Goal: Check status: Check status

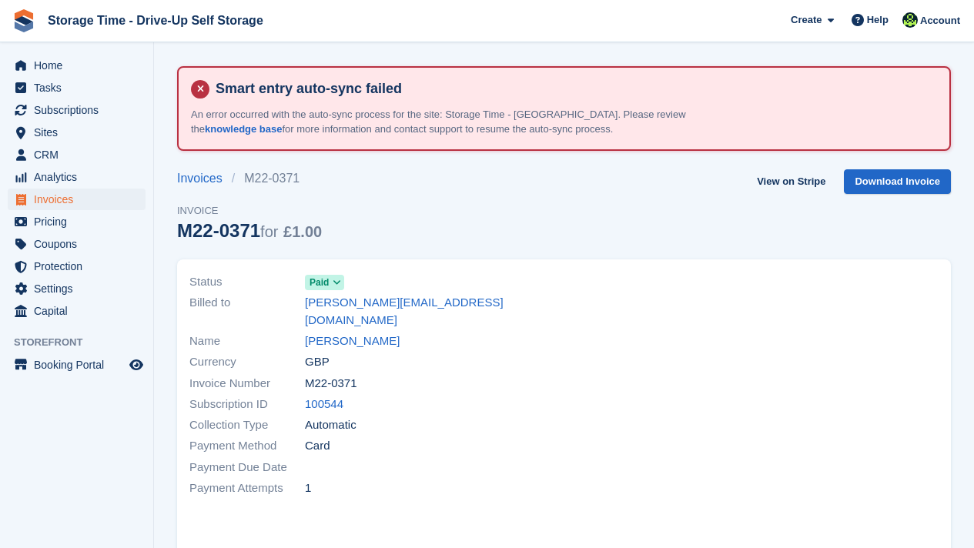
scroll to position [31, 0]
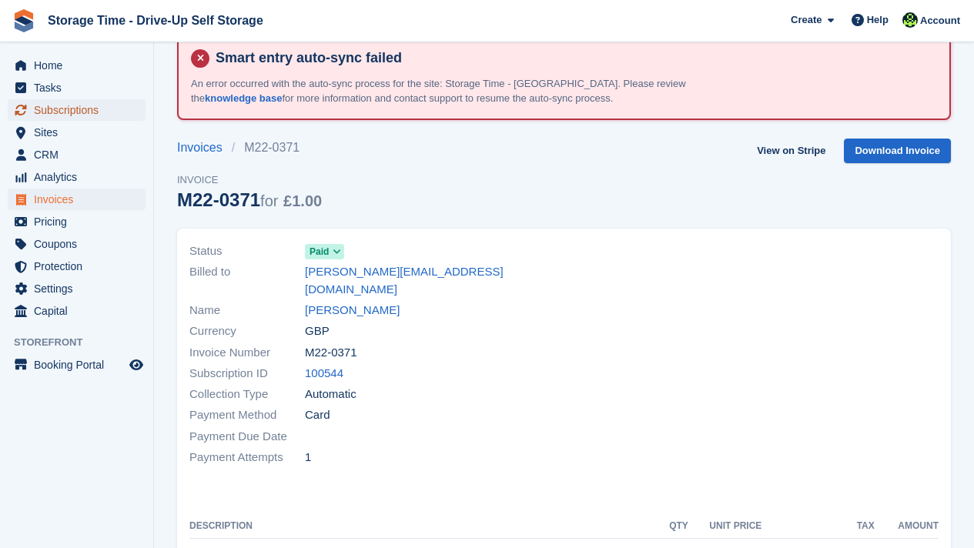
click at [75, 107] on span "Subscriptions" at bounding box center [80, 110] width 92 height 22
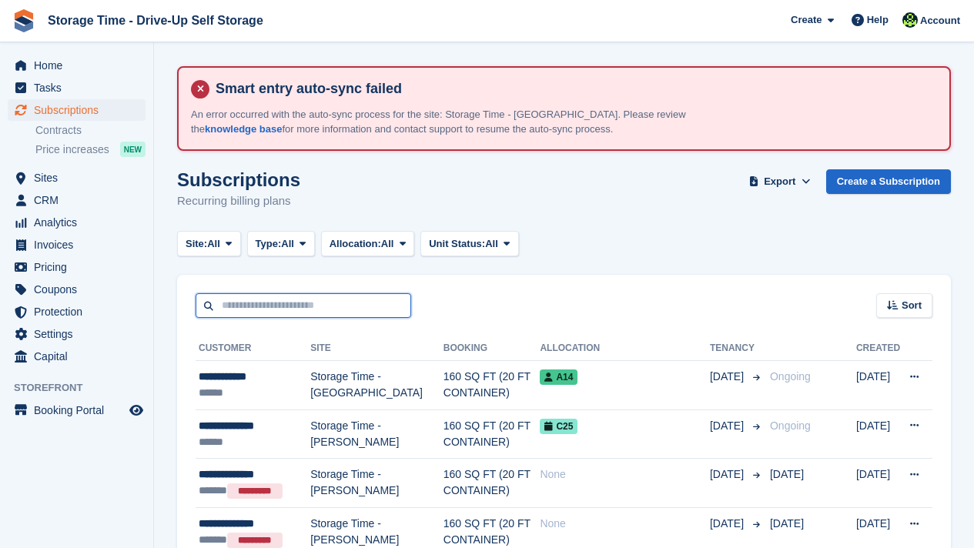
click at [335, 303] on input "text" at bounding box center [304, 305] width 216 height 25
type input "******"
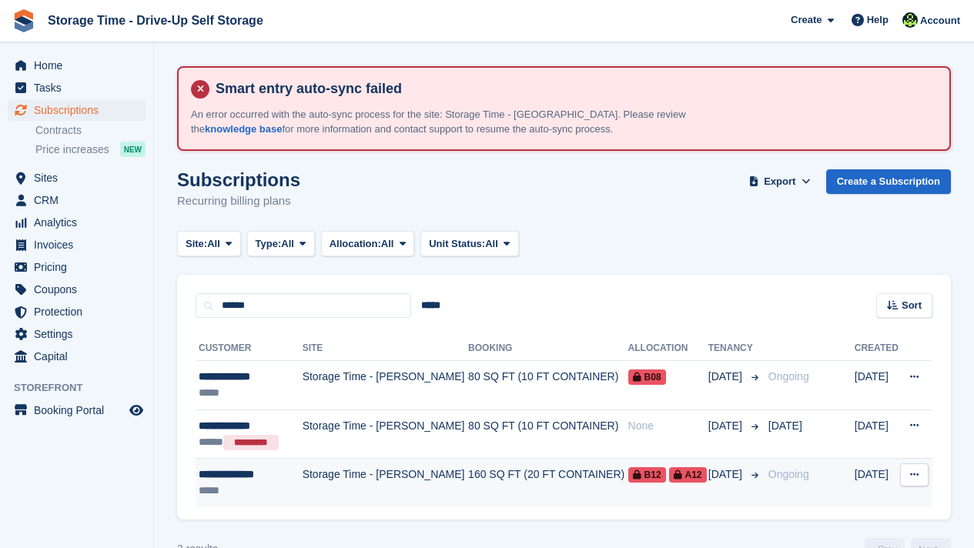
click at [417, 484] on td "Storage Time - [PERSON_NAME]" at bounding box center [386, 483] width 166 height 49
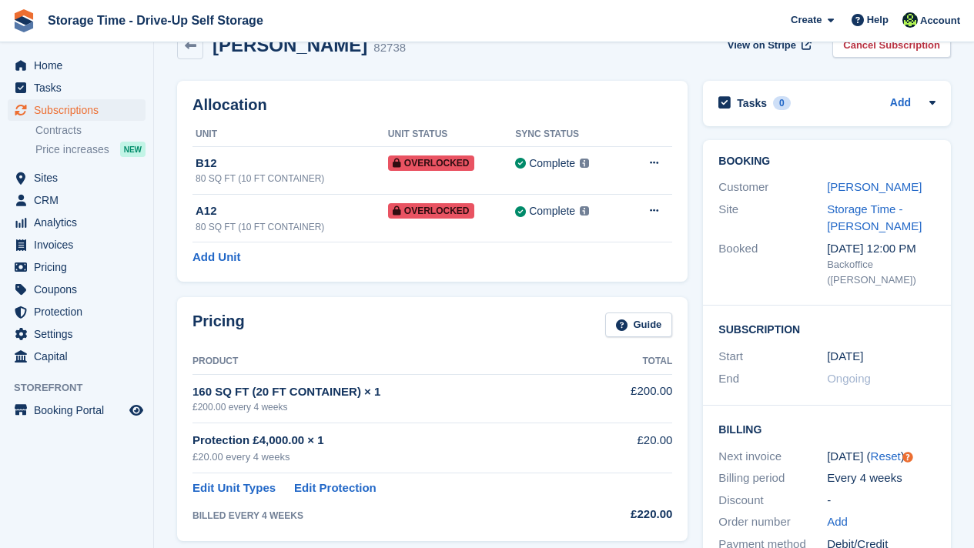
scroll to position [126, 0]
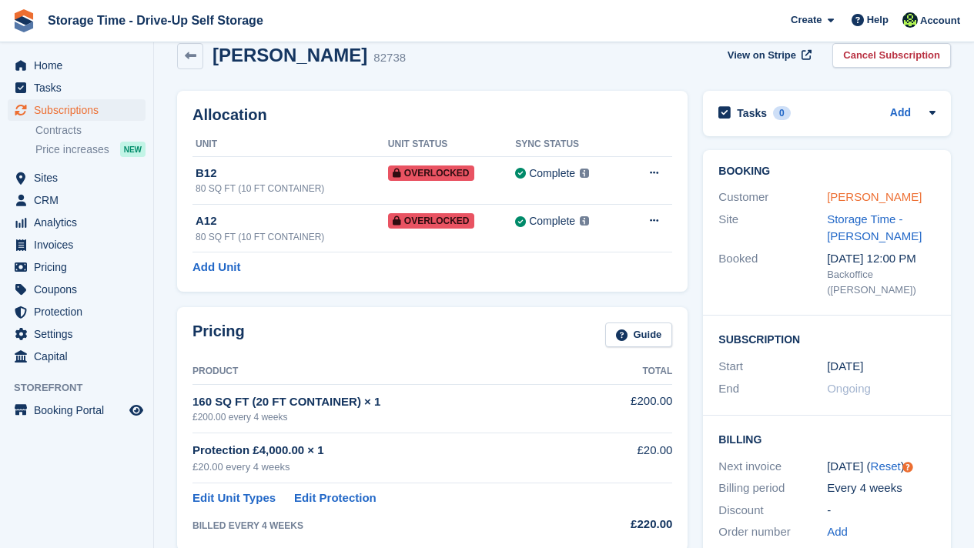
click at [850, 193] on link "[PERSON_NAME]" at bounding box center [874, 196] width 95 height 13
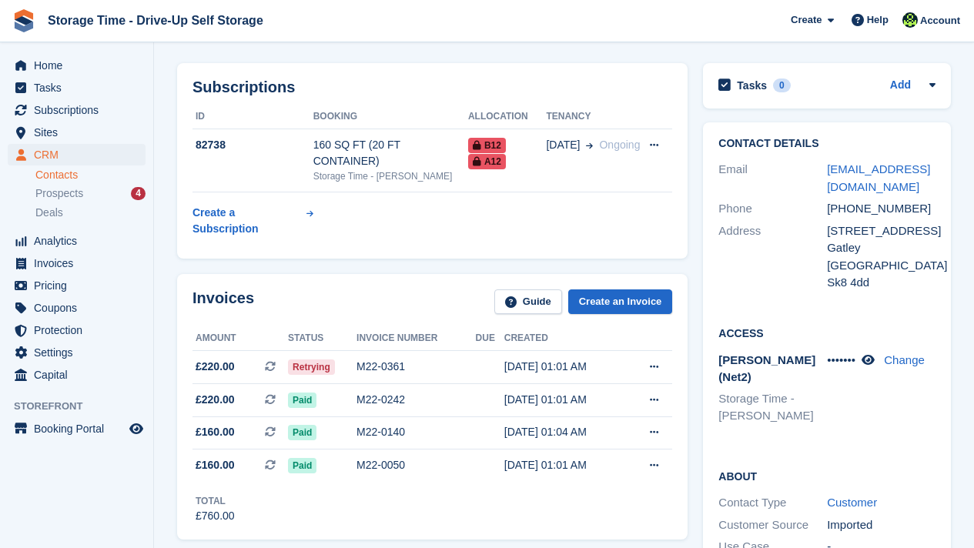
scroll to position [123, 0]
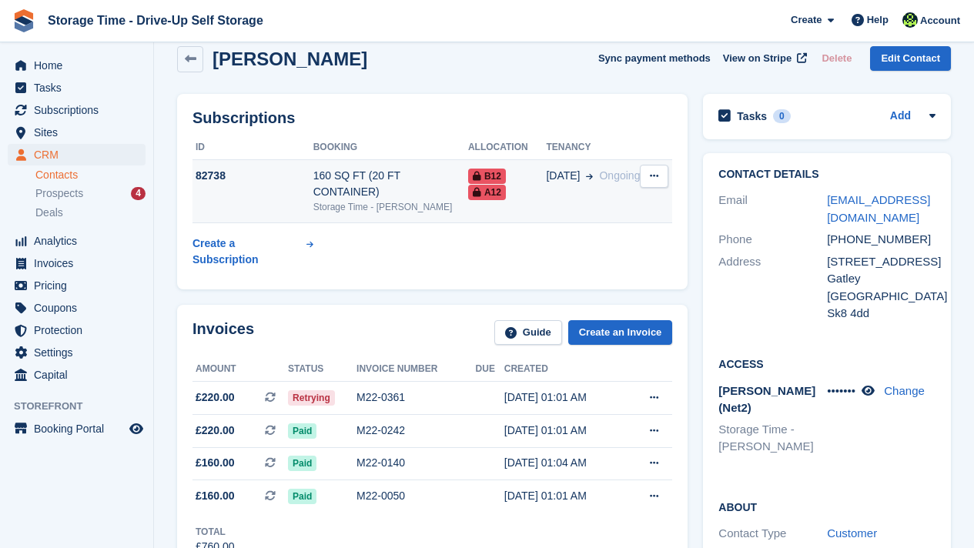
click at [378, 191] on div "160 SQ FT (20 FT CONTAINER)" at bounding box center [390, 184] width 155 height 32
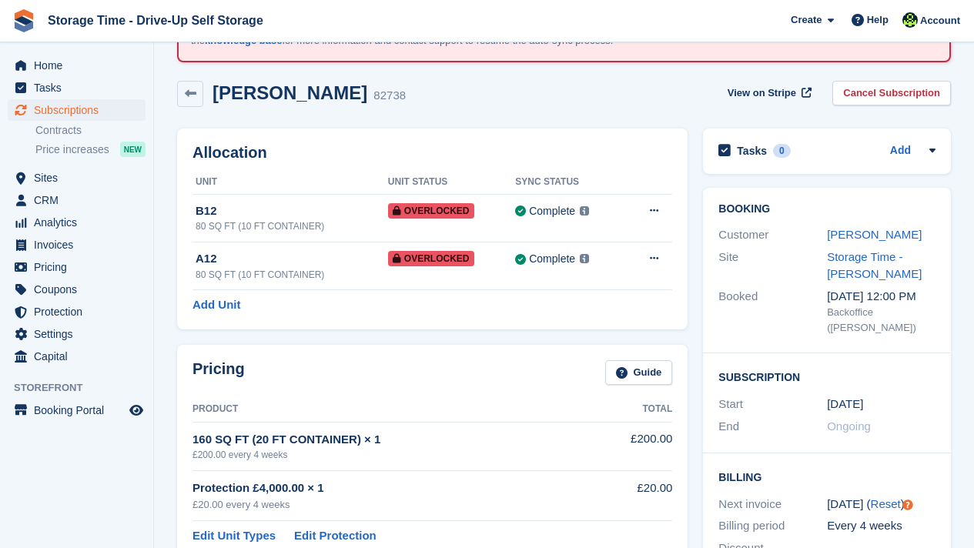
scroll to position [92, 0]
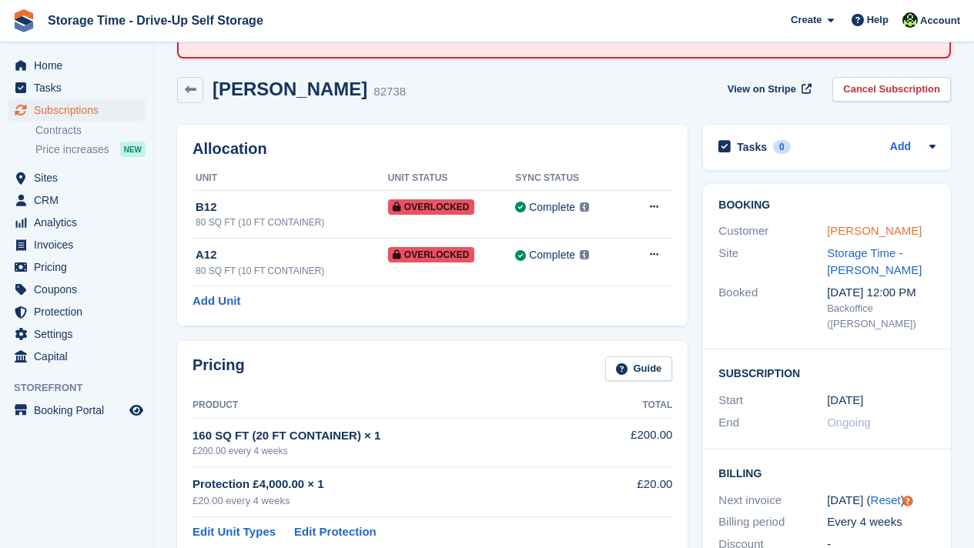
click at [836, 233] on link "[PERSON_NAME]" at bounding box center [874, 230] width 95 height 13
